Goal: Obtain resource: Obtain resource

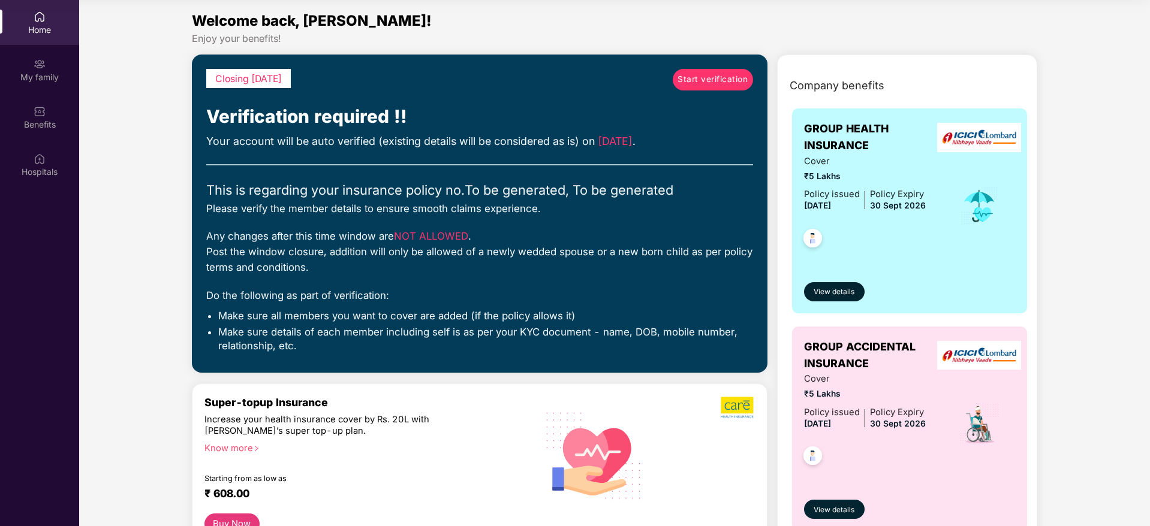
scroll to position [19, 0]
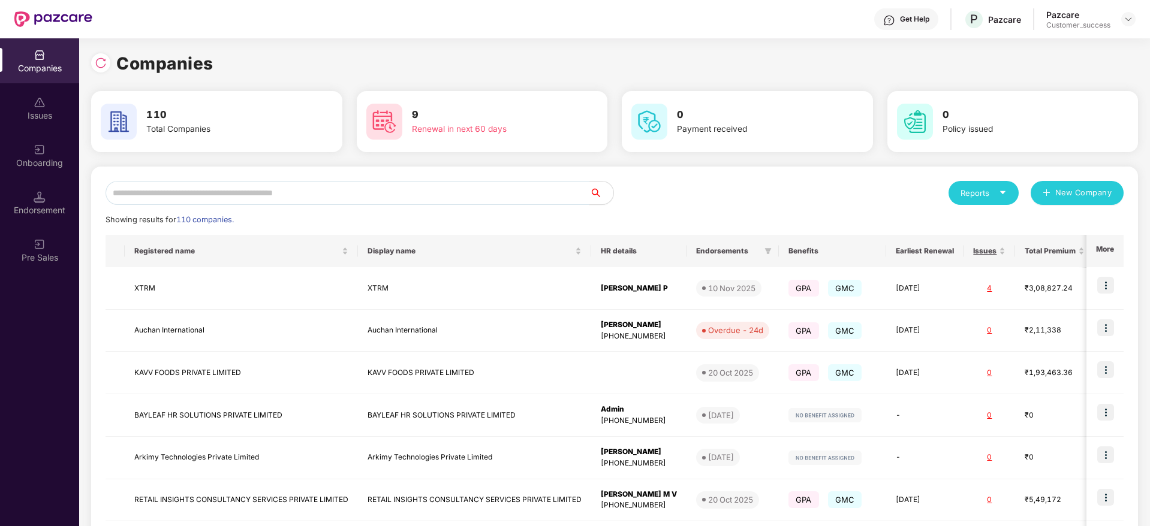
click at [306, 188] on input "text" at bounding box center [348, 193] width 484 height 24
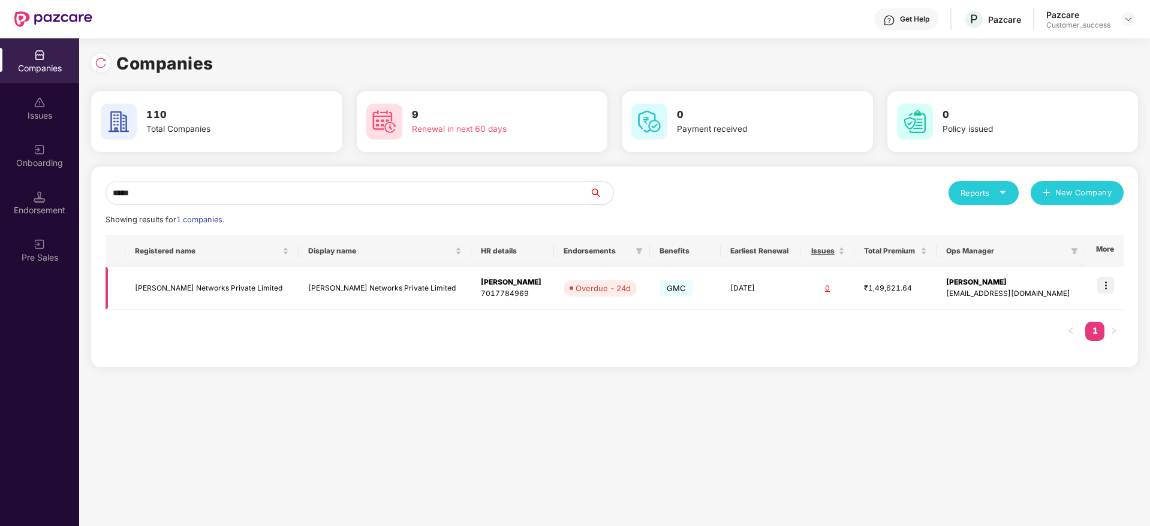
type input "*****"
click at [1110, 300] on td at bounding box center [1104, 288] width 38 height 43
click at [1109, 294] on td at bounding box center [1104, 288] width 38 height 43
click at [1105, 282] on img at bounding box center [1105, 285] width 17 height 17
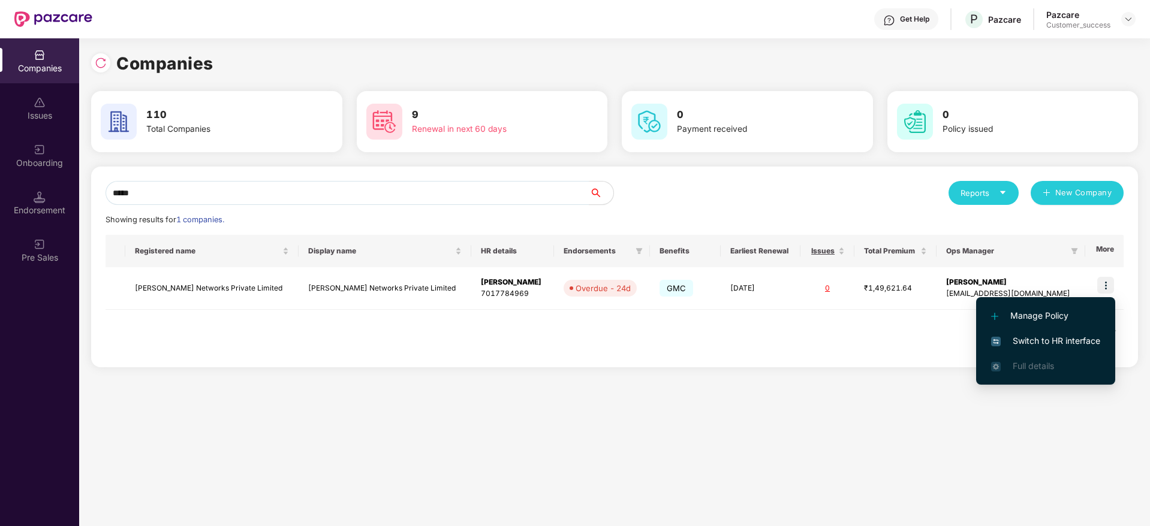
click at [1034, 337] on span "Switch to HR interface" at bounding box center [1045, 341] width 109 height 13
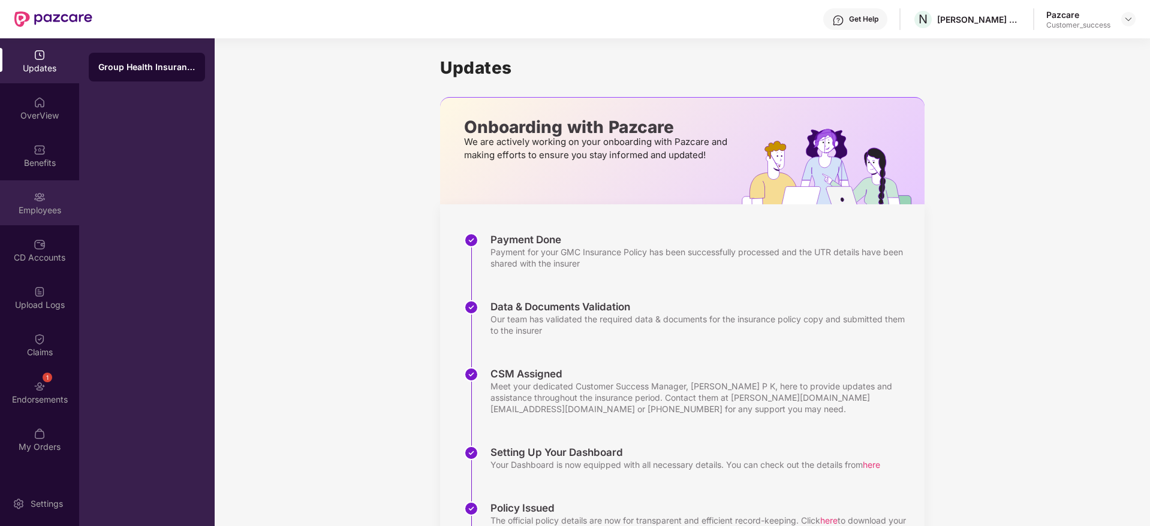
click at [53, 196] on div "Employees" at bounding box center [39, 202] width 79 height 45
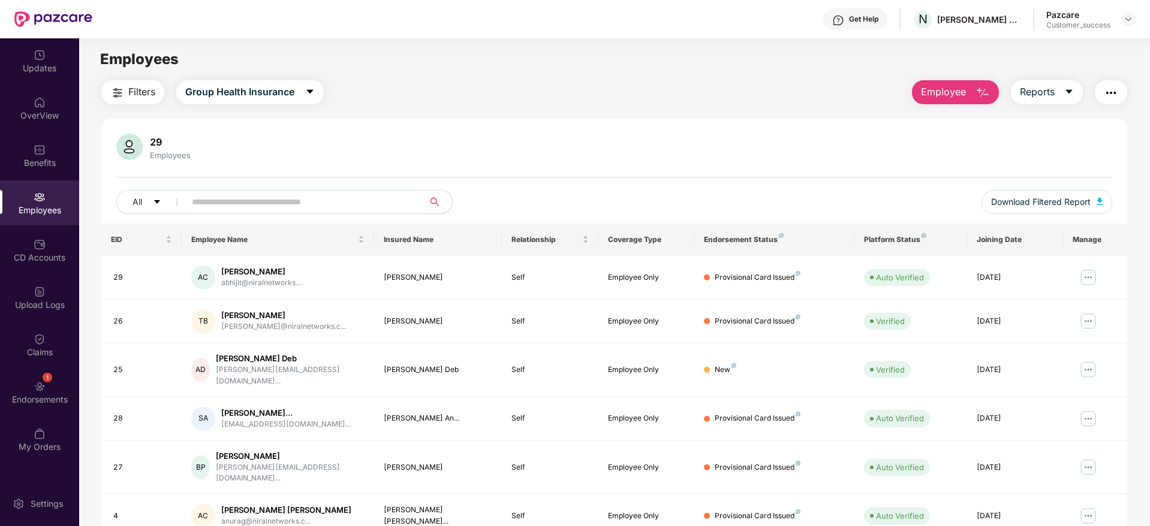
click at [258, 207] on input "text" at bounding box center [299, 202] width 215 height 18
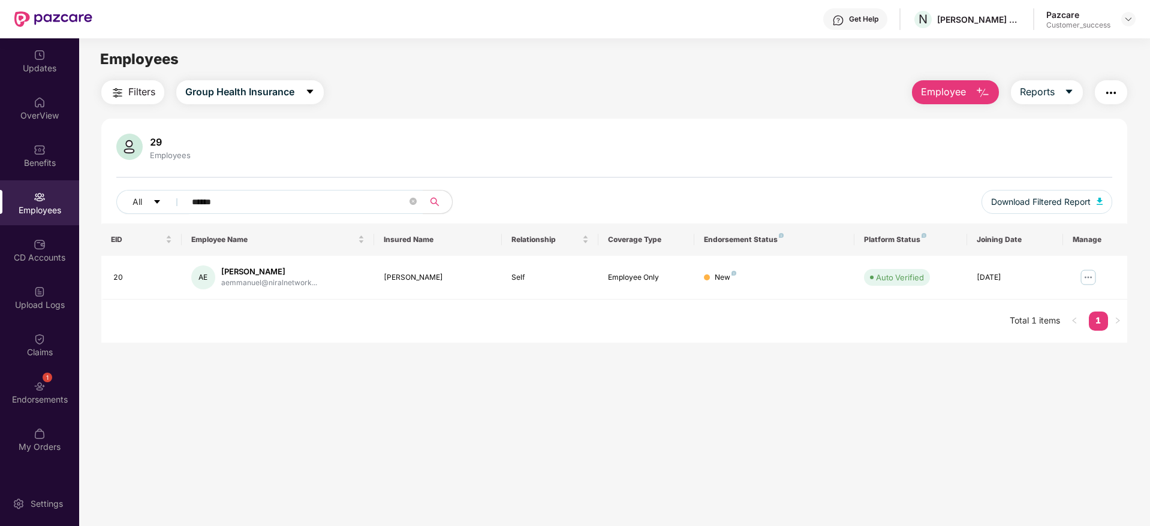
click at [46, 199] on div "Employees" at bounding box center [39, 202] width 79 height 45
click at [224, 203] on input "******" at bounding box center [299, 202] width 215 height 18
type input "*"
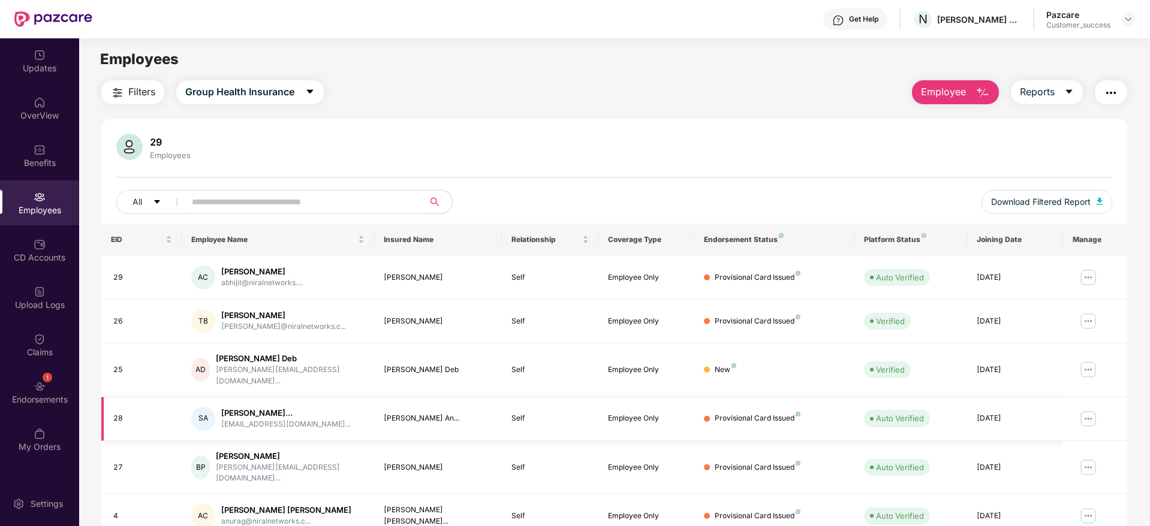
scroll to position [210, 0]
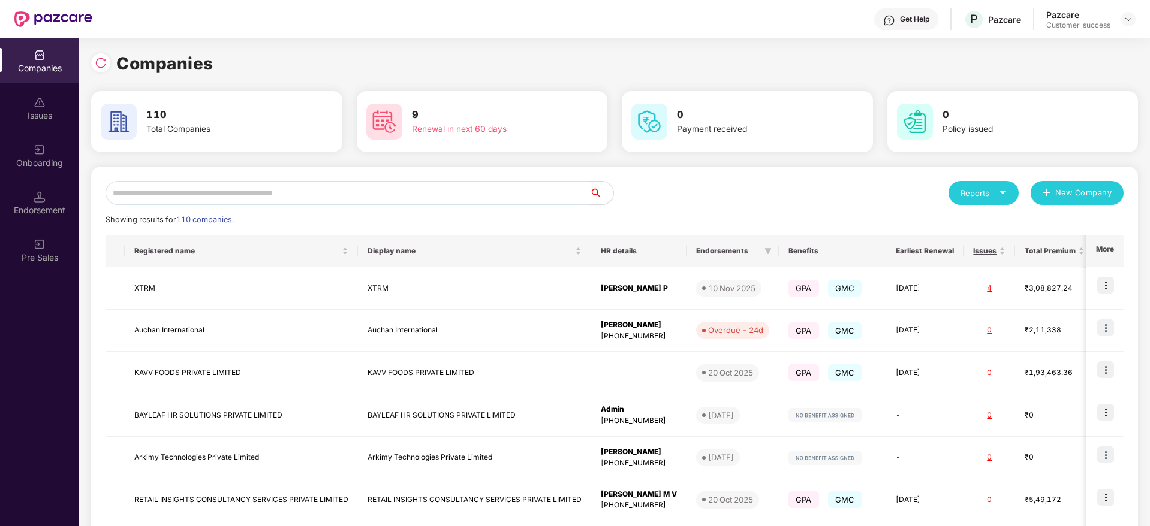
click at [145, 200] on input "text" at bounding box center [348, 193] width 484 height 24
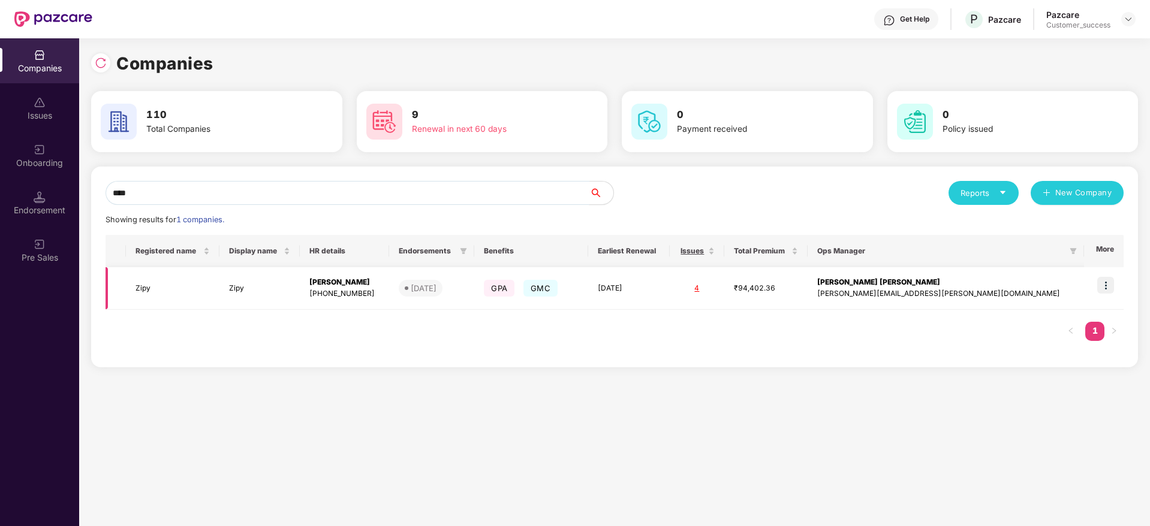
type input "****"
click at [239, 302] on td "Zipy" at bounding box center [259, 288] width 80 height 43
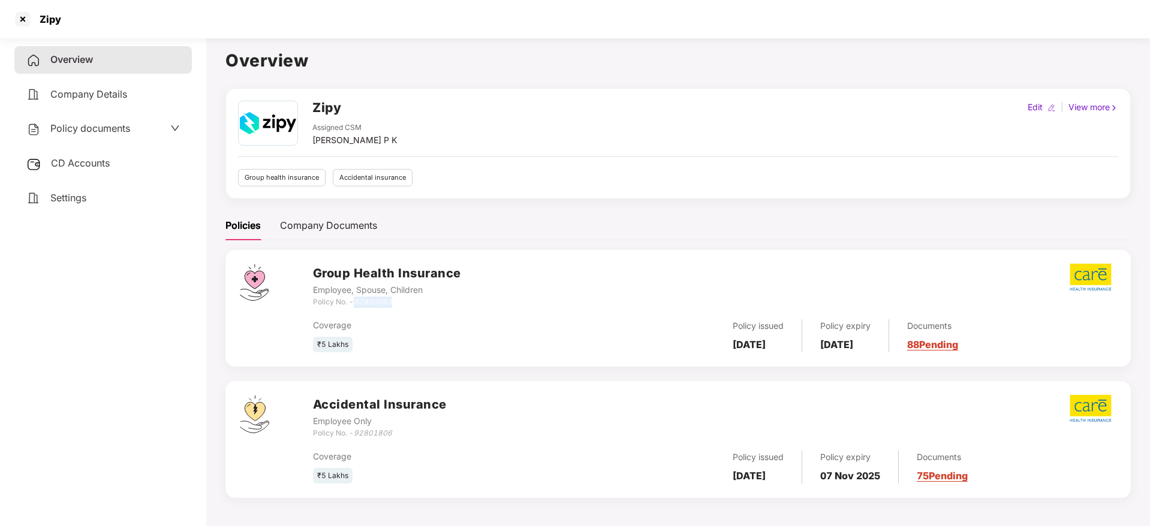
drag, startPoint x: 357, startPoint y: 298, endPoint x: 398, endPoint y: 299, distance: 40.8
click at [398, 299] on div "Policy No. - 92800083" at bounding box center [387, 302] width 148 height 11
copy icon "92800083"
click at [30, 12] on div at bounding box center [22, 19] width 19 height 19
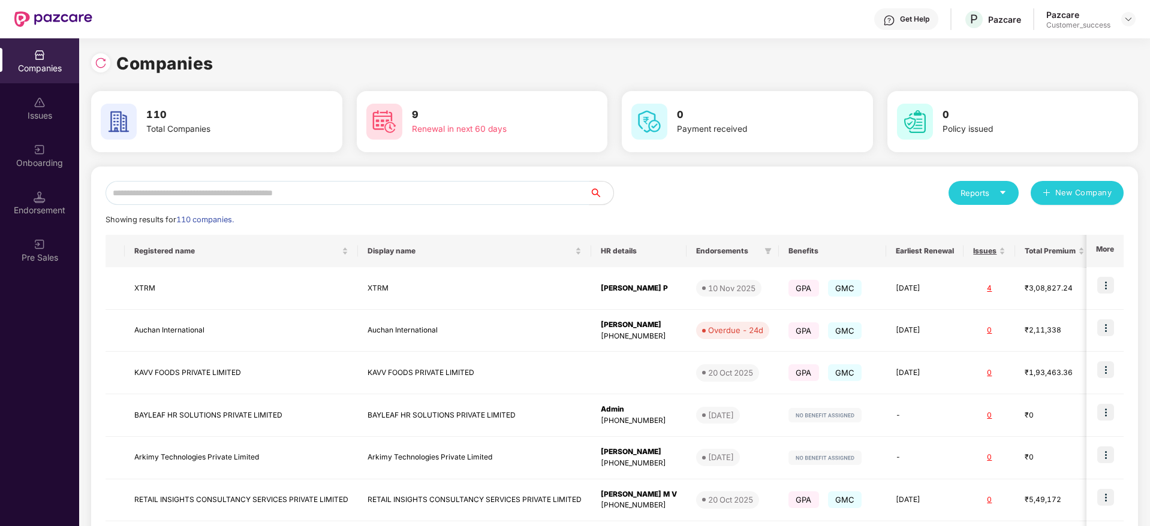
click at [165, 186] on input "text" at bounding box center [348, 193] width 484 height 24
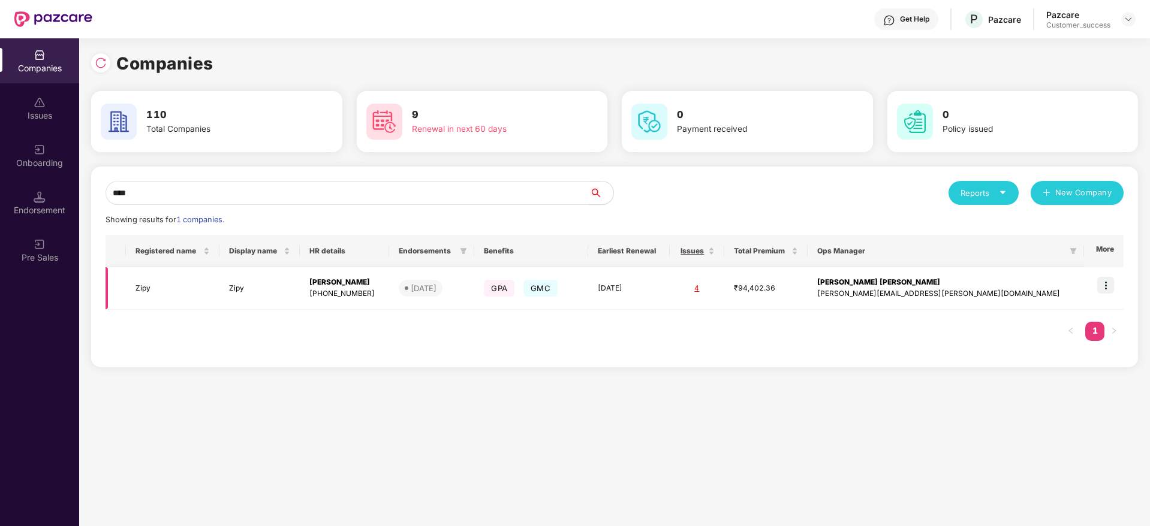
type input "****"
click at [1111, 287] on img at bounding box center [1105, 285] width 17 height 17
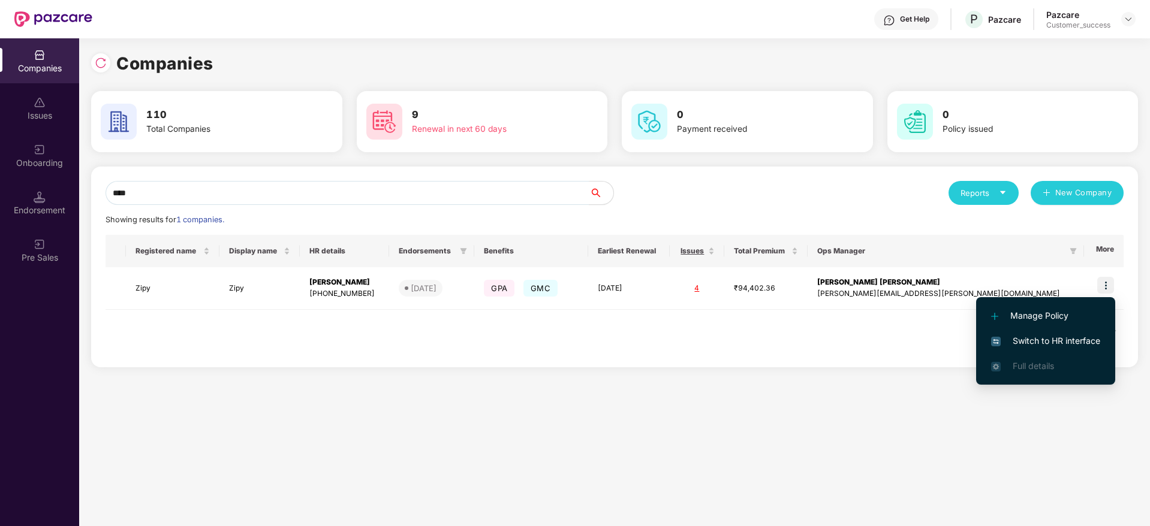
click at [1050, 336] on span "Switch to HR interface" at bounding box center [1045, 341] width 109 height 13
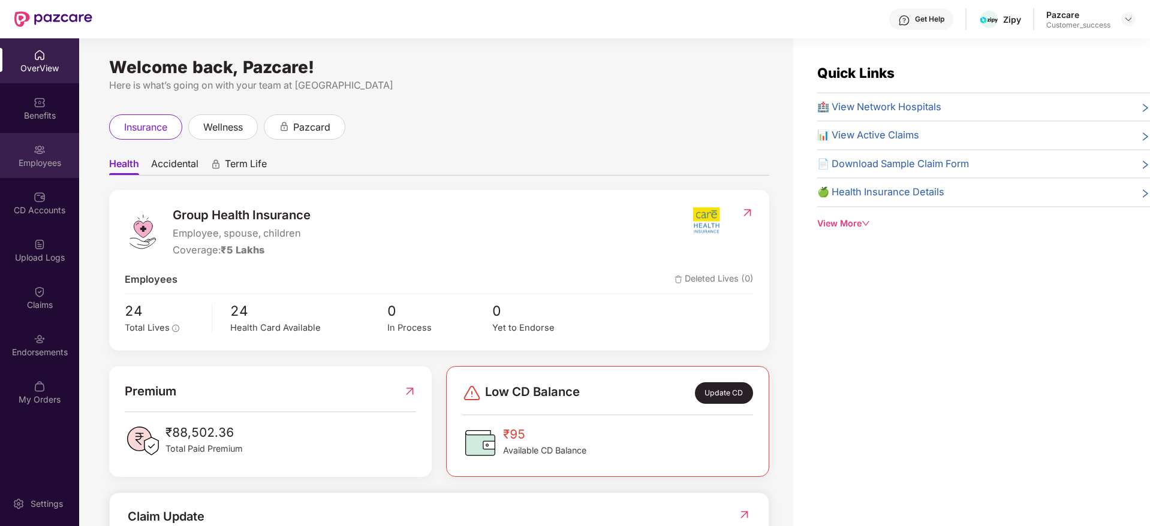
click at [26, 170] on div "Employees" at bounding box center [39, 155] width 79 height 45
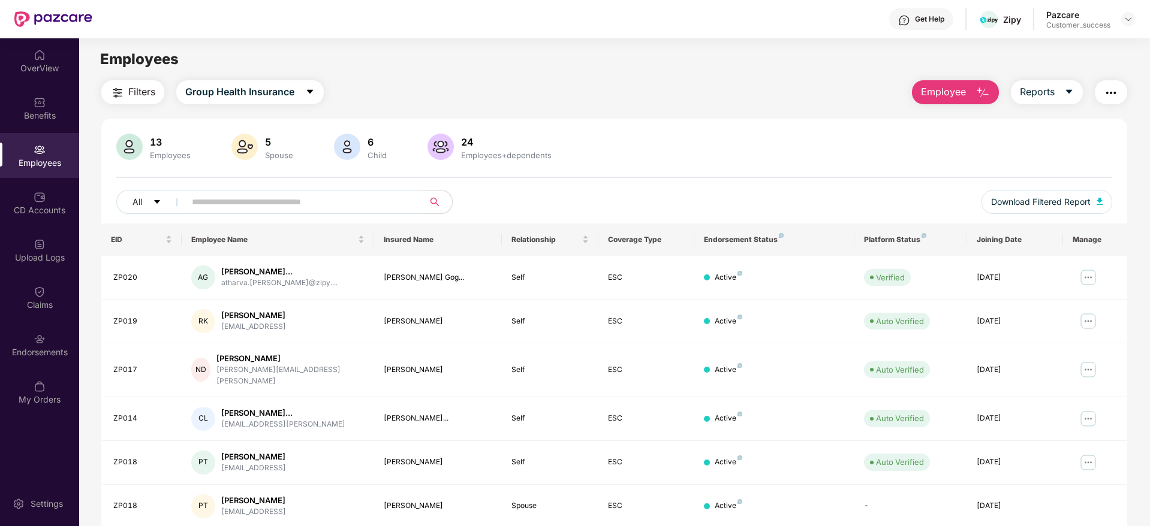
click at [124, 83] on button "Filters" at bounding box center [132, 92] width 63 height 24
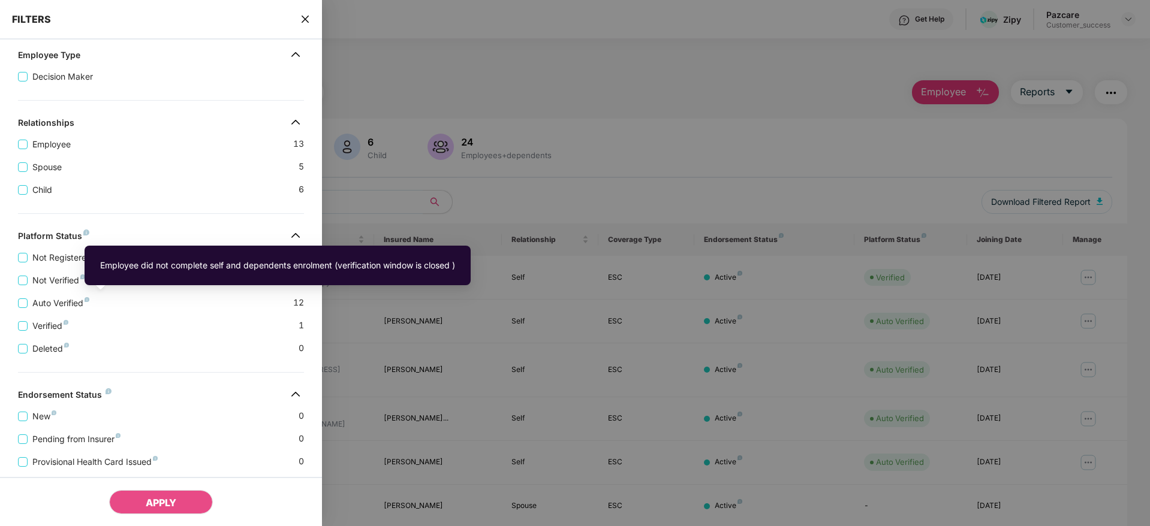
scroll to position [251, 0]
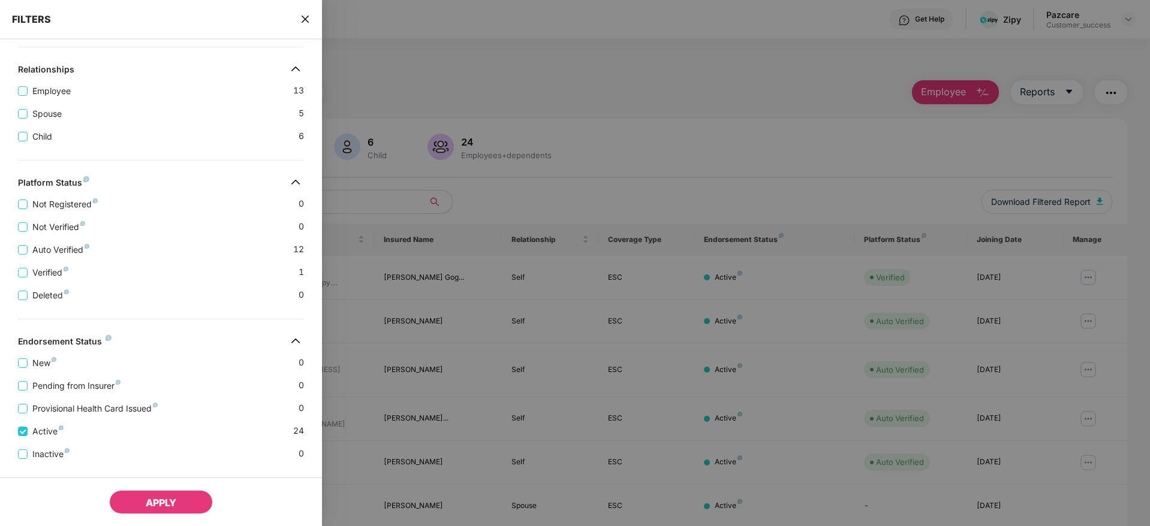
click at [163, 501] on span "APPLY" at bounding box center [161, 503] width 31 height 12
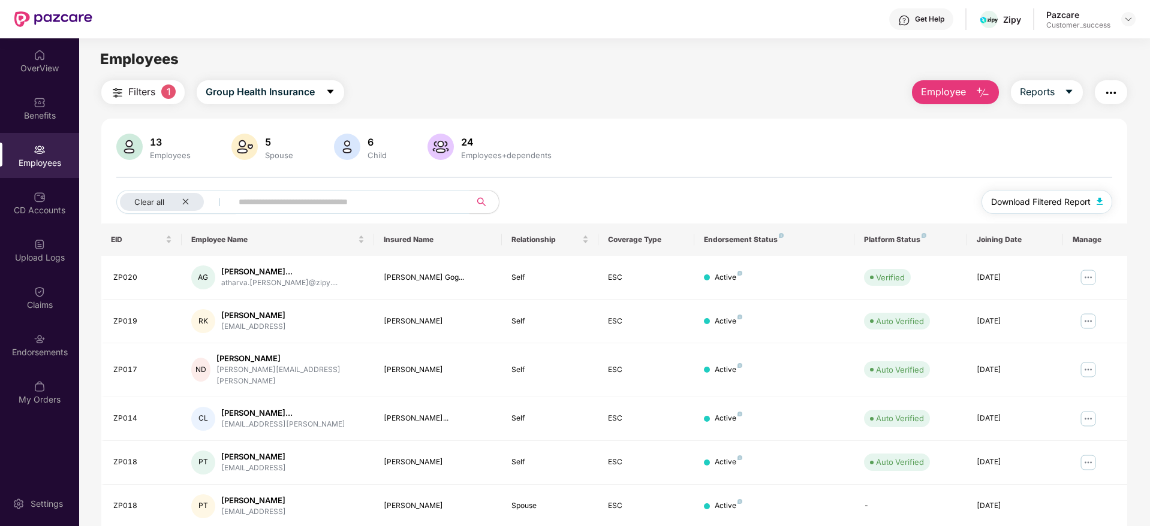
click at [1047, 194] on button "Download Filtered Report" at bounding box center [1046, 202] width 131 height 24
click at [35, 118] on div "Benefits" at bounding box center [39, 116] width 79 height 12
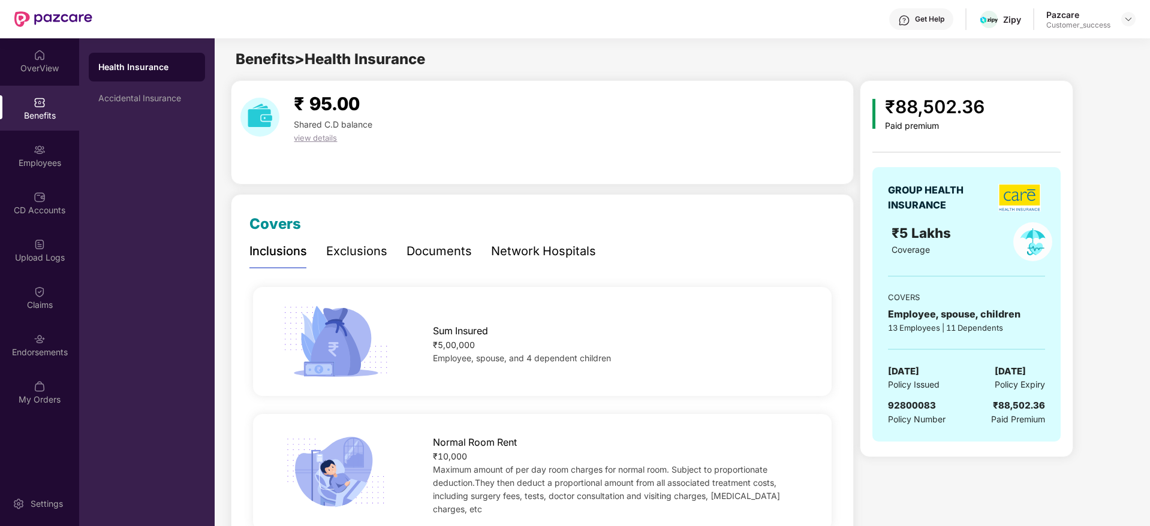
click at [447, 248] on div "Documents" at bounding box center [439, 251] width 65 height 19
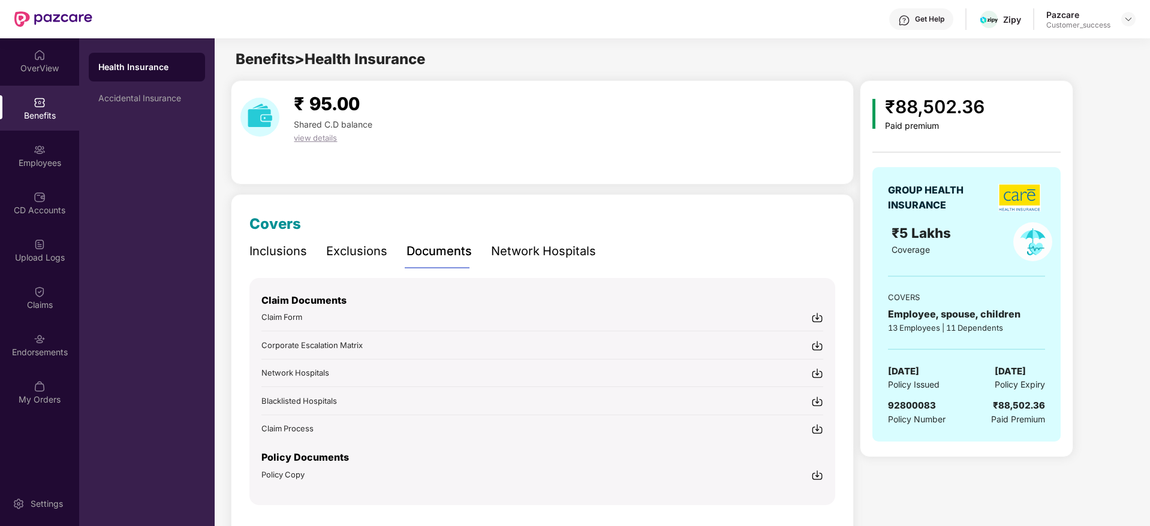
scroll to position [35, 0]
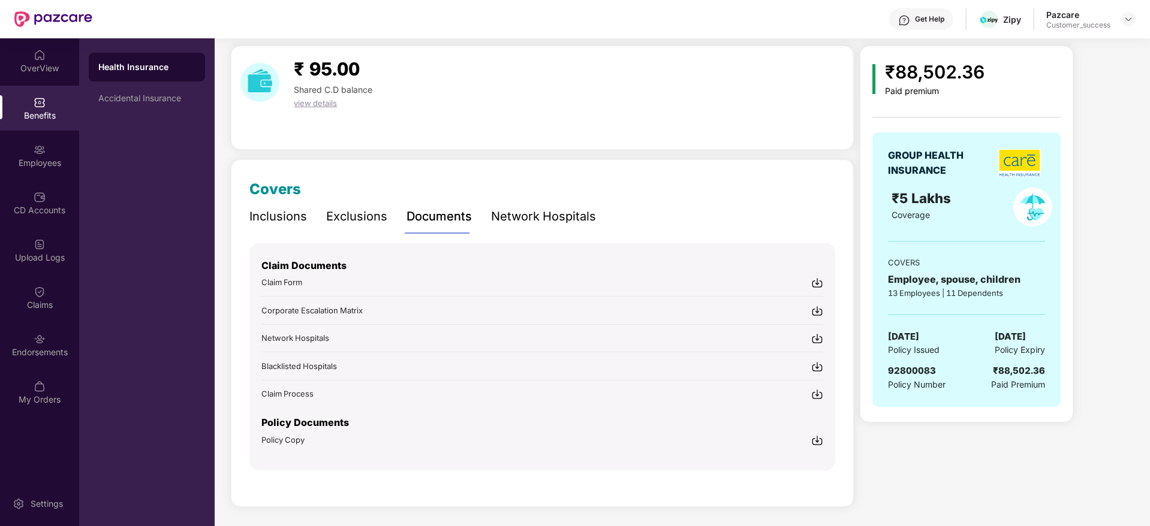
click at [815, 442] on img at bounding box center [817, 441] width 12 height 12
click at [937, 75] on div "₹88,502.36" at bounding box center [935, 72] width 100 height 28
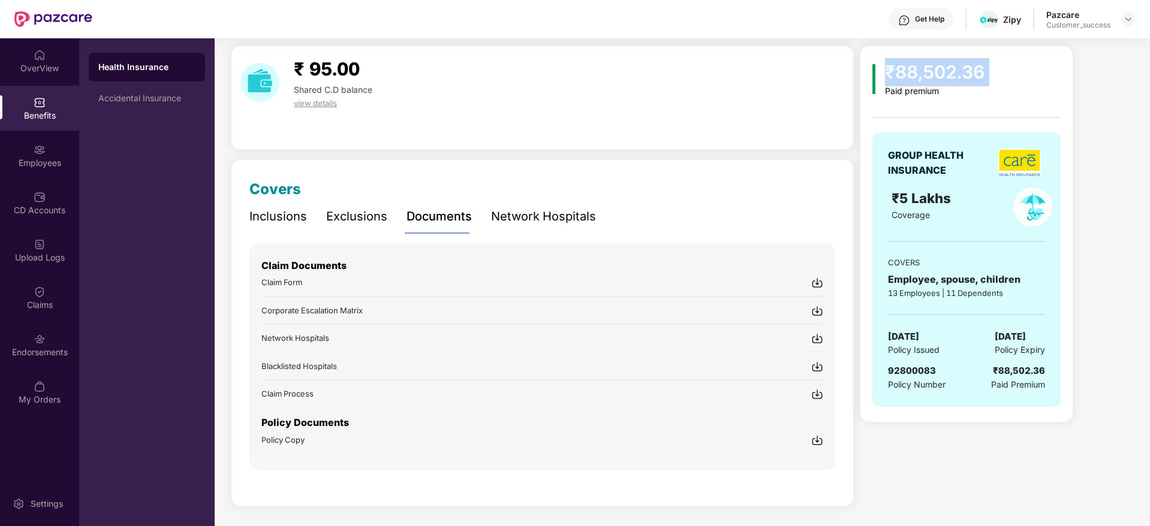
copy div "₹88,502.36"
